Goal: Navigation & Orientation: Find specific page/section

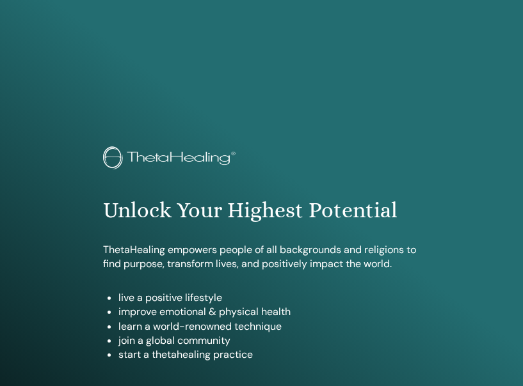
scroll to position [707, 0]
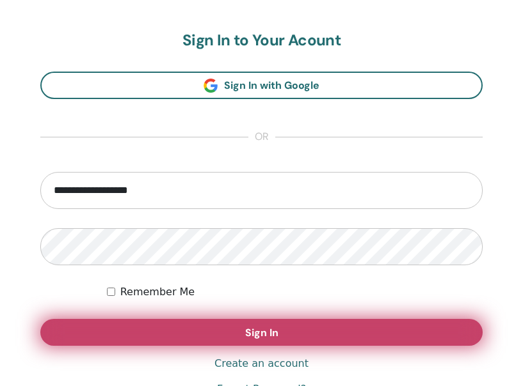
click at [154, 336] on button "Sign In" at bounding box center [261, 332] width 442 height 27
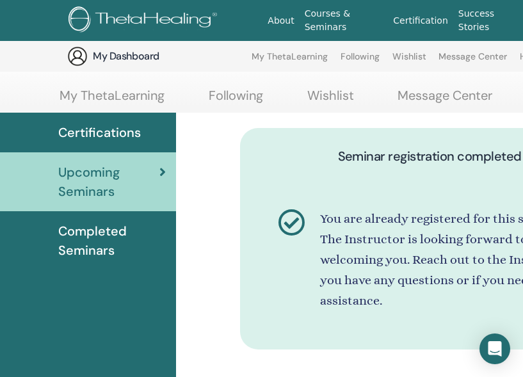
scroll to position [33, 16]
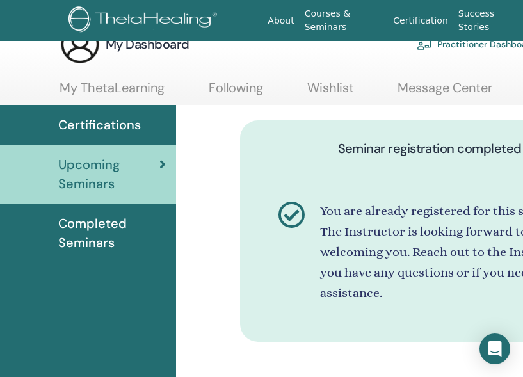
click at [94, 232] on span "Completed Seminars" at bounding box center [111, 233] width 107 height 38
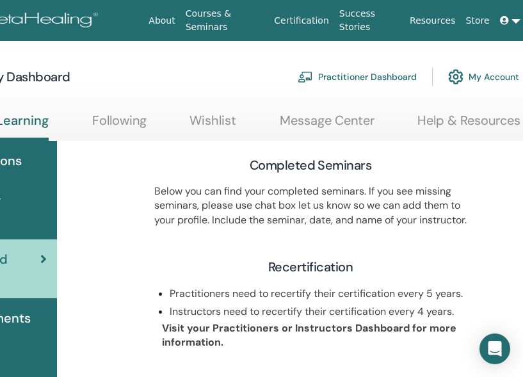
scroll to position [0, 136]
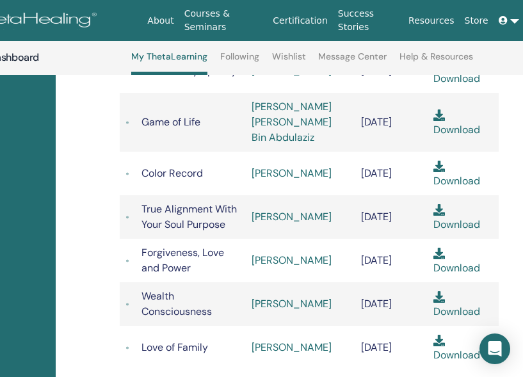
click at [222, 315] on td "Wealth Consciousness" at bounding box center [190, 303] width 110 height 43
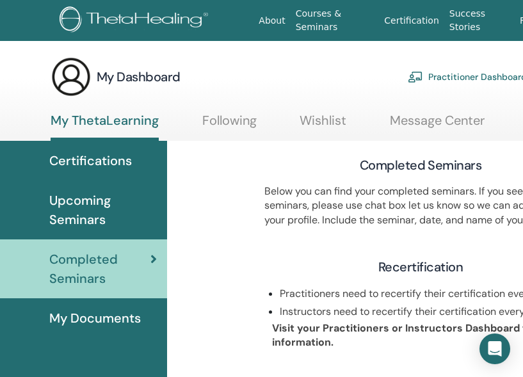
scroll to position [0, 0]
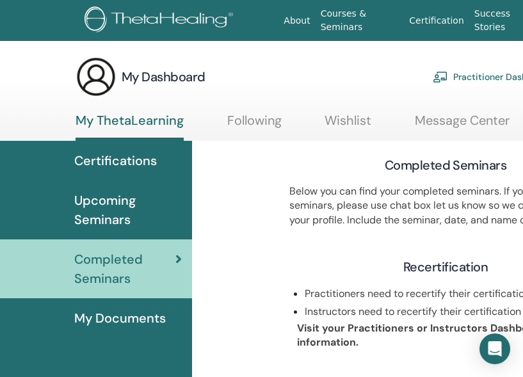
click at [102, 216] on span "Upcoming Seminars" at bounding box center [127, 210] width 107 height 38
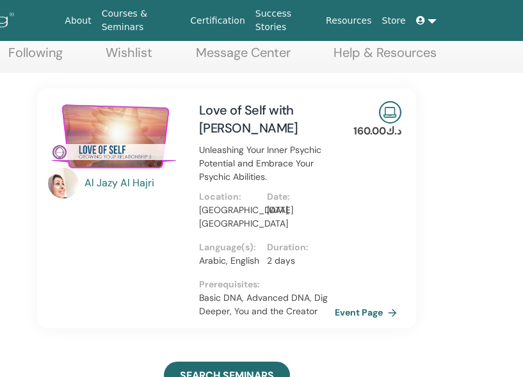
scroll to position [68, 245]
